Goal: Find specific page/section: Find specific page/section

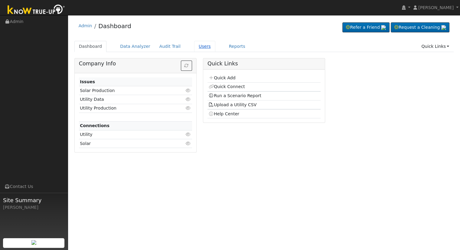
click at [194, 44] on link "Users" at bounding box center [204, 46] width 21 height 11
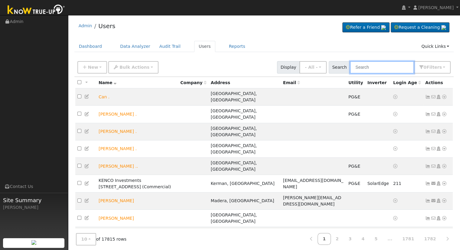
click at [379, 67] on input "text" at bounding box center [382, 67] width 64 height 12
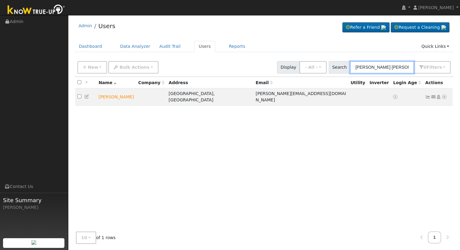
click at [385, 70] on input "Cindy Rod" at bounding box center [382, 67] width 64 height 12
drag, startPoint x: 383, startPoint y: 67, endPoint x: 205, endPoint y: 61, distance: 178.5
click at [216, 62] on div "New Add User Quick Add Quick Connect Quick Convert Lead Bulk Actions Send Email…" at bounding box center [264, 66] width 376 height 15
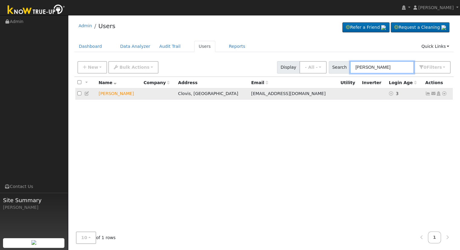
type input "[PERSON_NAME]"
click at [445, 93] on icon at bounding box center [443, 93] width 5 height 4
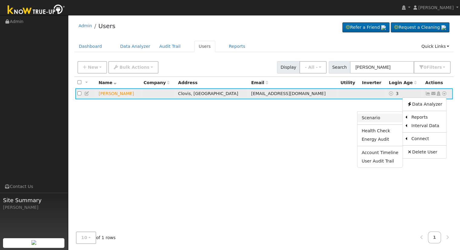
click at [378, 118] on link "Scenario" at bounding box center [379, 118] width 45 height 8
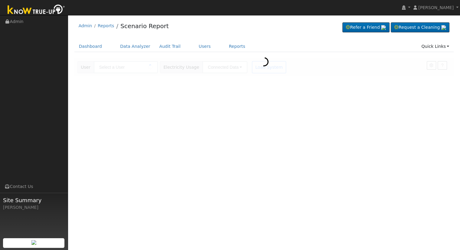
type input "[PERSON_NAME]"
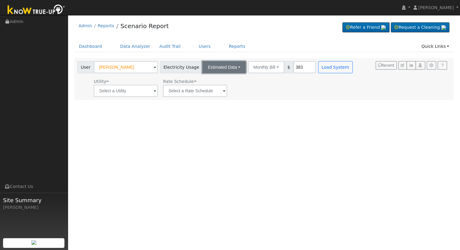
drag, startPoint x: 232, startPoint y: 67, endPoint x: 231, endPoint y: 71, distance: 4.0
click at [232, 67] on button "Estimated Data" at bounding box center [224, 67] width 44 height 12
click at [228, 78] on link "Connected Data" at bounding box center [224, 80] width 43 height 8
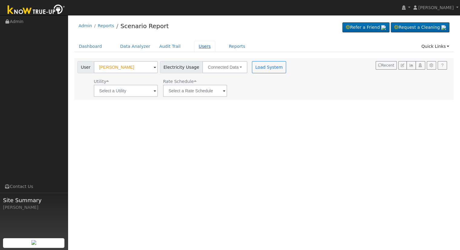
click at [194, 45] on link "Users" at bounding box center [204, 46] width 21 height 11
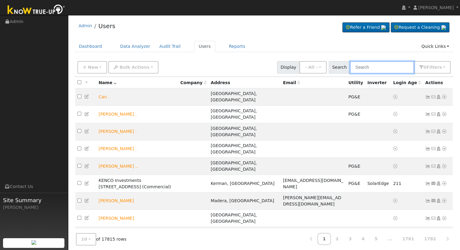
click at [403, 69] on input "text" at bounding box center [382, 67] width 64 height 12
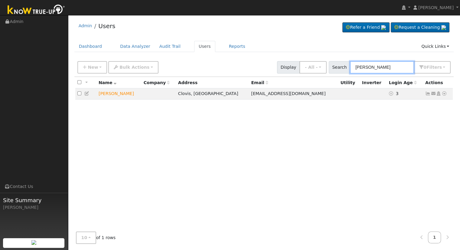
drag, startPoint x: 375, startPoint y: 70, endPoint x: 379, endPoint y: 69, distance: 4.0
click at [375, 70] on input "[PERSON_NAME]" at bounding box center [382, 67] width 64 height 12
drag, startPoint x: 382, startPoint y: 68, endPoint x: 233, endPoint y: 67, distance: 149.4
click at [271, 67] on div "New Add User Quick Add Quick Connect Quick Convert Lead Bulk Actions Send Email…" at bounding box center [264, 66] width 376 height 15
type input "[PERSON_NAME]"
